Goal: Navigation & Orientation: Go to known website

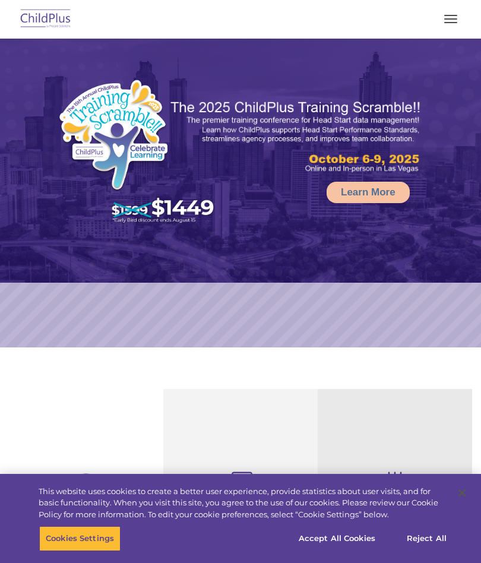
select select "MEDIUM"
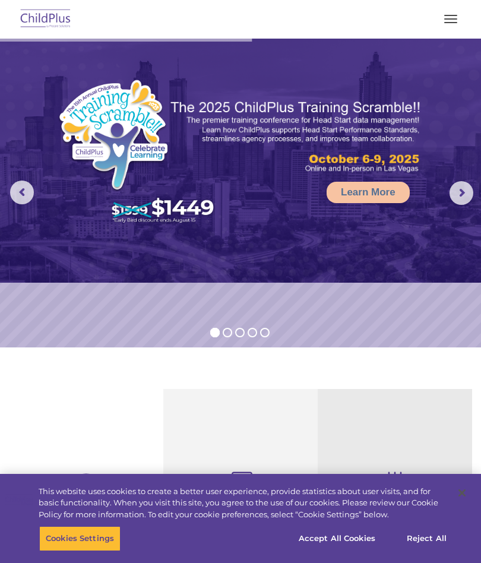
click at [449, 22] on span "button" at bounding box center [450, 22] width 13 height 1
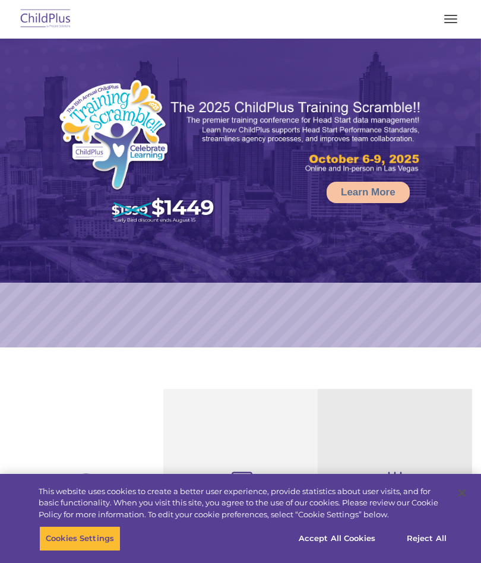
select select "MEDIUM"
click at [447, 20] on button "button" at bounding box center [450, 18] width 25 height 19
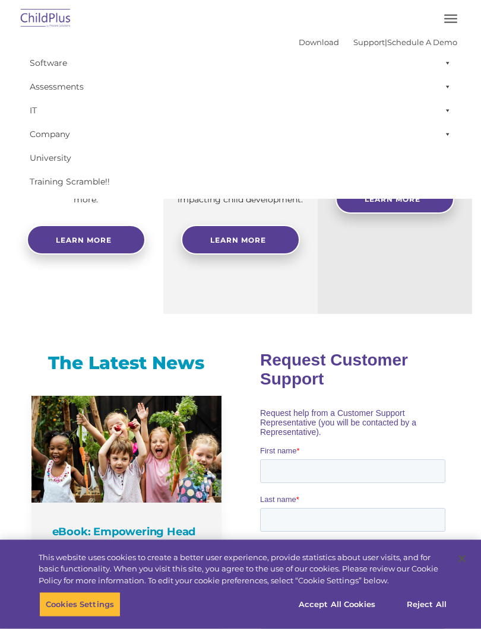
scroll to position [448, 0]
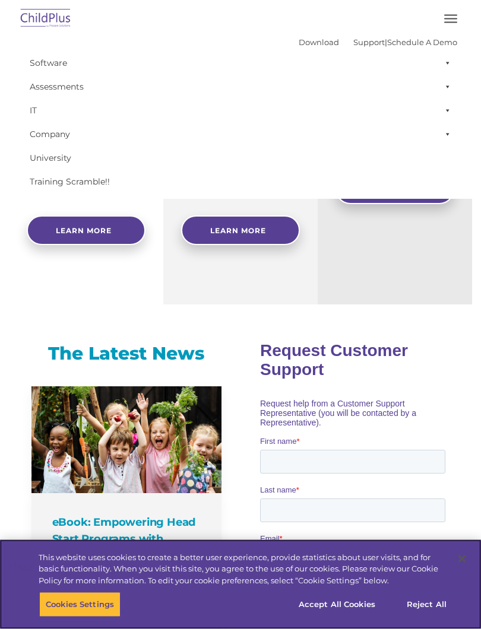
click at [338, 562] on button "Accept All Cookies" at bounding box center [337, 604] width 90 height 25
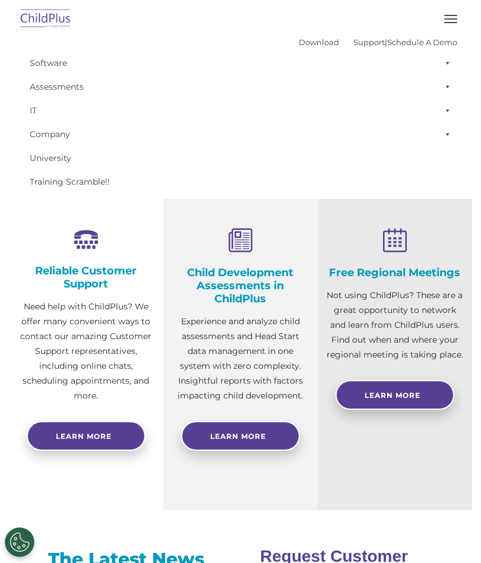
scroll to position [242, 0]
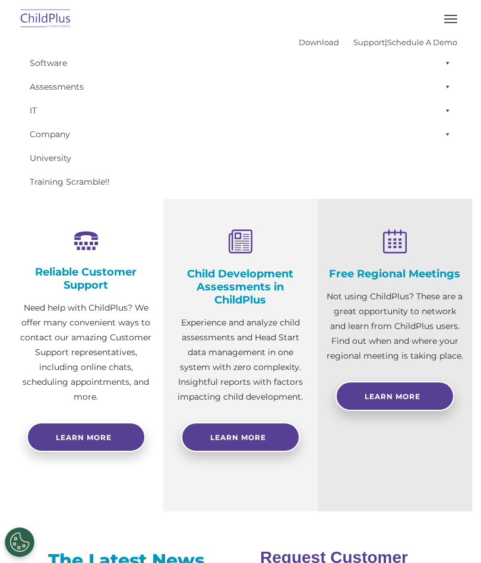
click at [50, 26] on img at bounding box center [46, 19] width 56 height 28
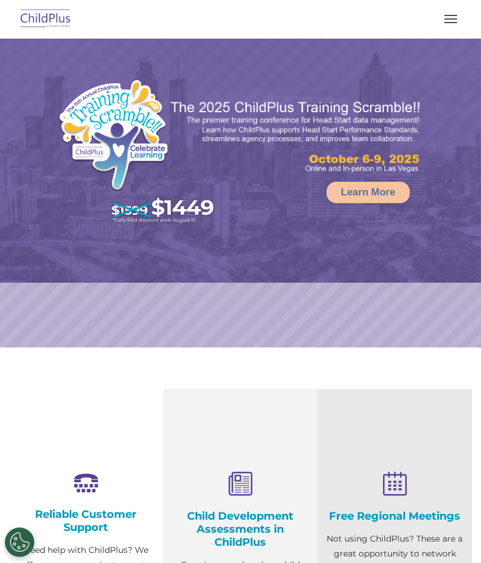
select select "MEDIUM"
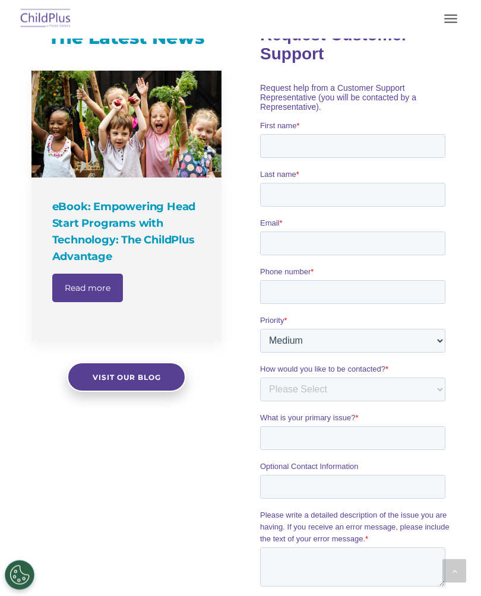
scroll to position [763, 0]
